Goal: Transaction & Acquisition: Book appointment/travel/reservation

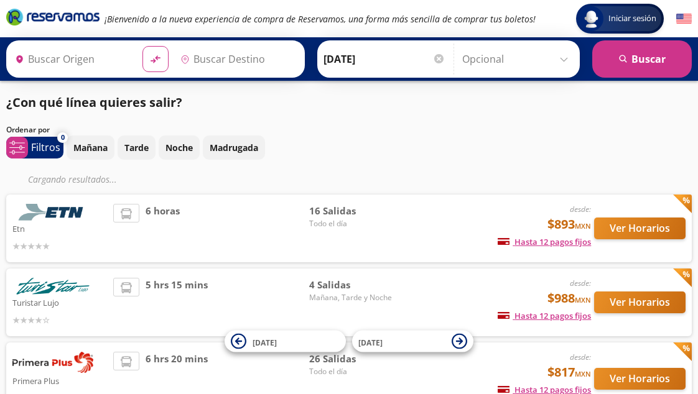
type input "[GEOGRAPHIC_DATA], [GEOGRAPHIC_DATA]"
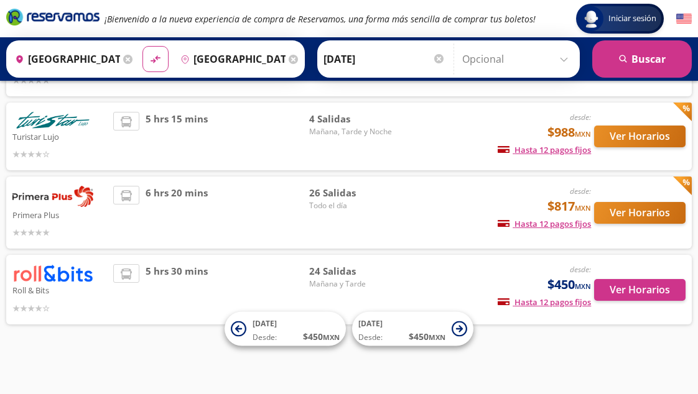
scroll to position [140, 0]
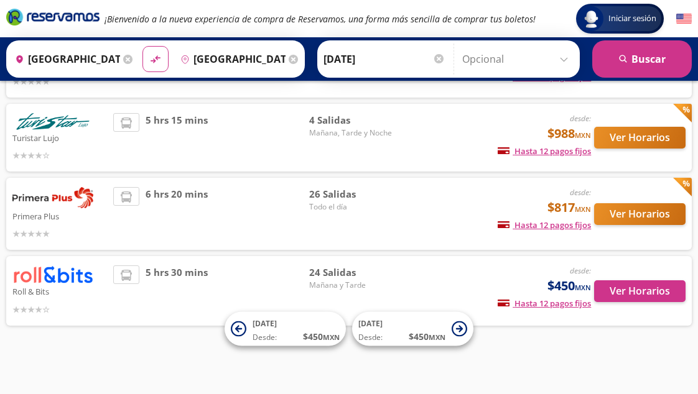
click at [631, 216] on button "Ver Horarios" at bounding box center [639, 214] width 91 height 22
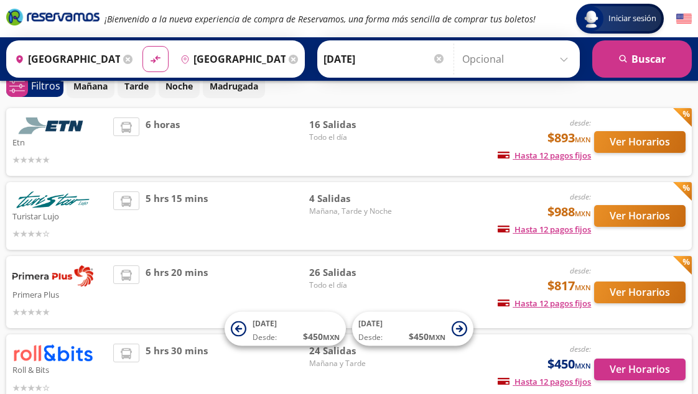
scroll to position [55, 0]
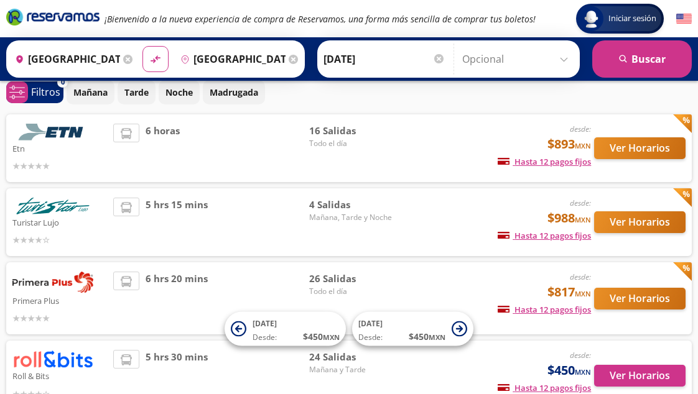
click at [639, 223] on button "Ver Horarios" at bounding box center [639, 222] width 91 height 22
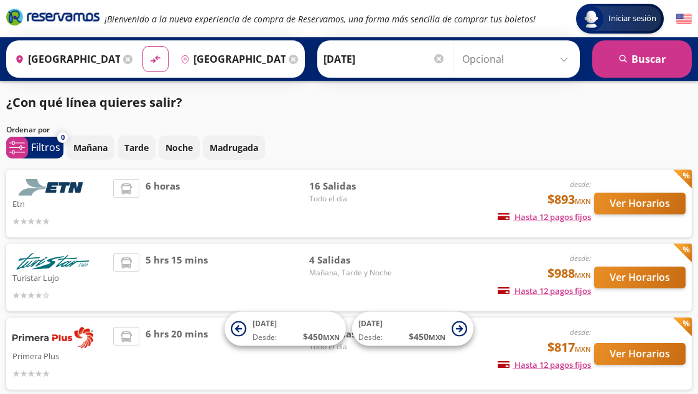
click at [627, 203] on button "Ver Horarios" at bounding box center [639, 204] width 91 height 22
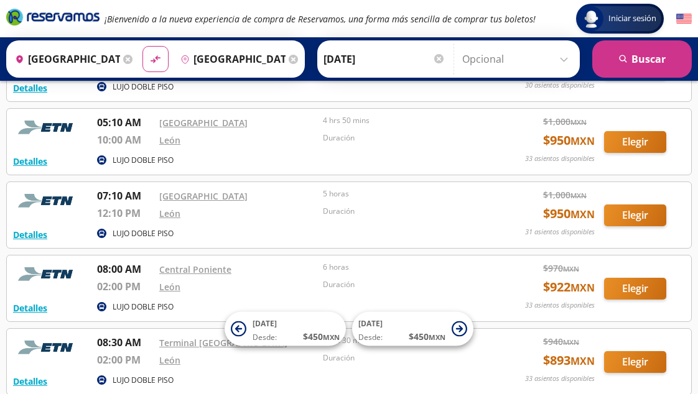
scroll to position [113, 0]
